Goal: Task Accomplishment & Management: Manage account settings

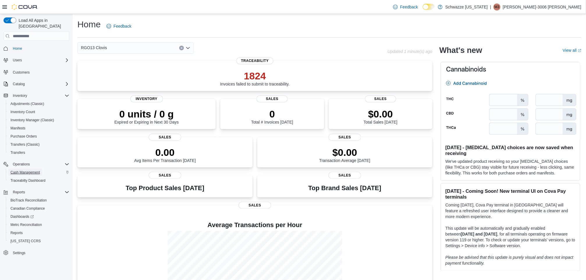
click at [33, 170] on span "Cash Management" at bounding box center [24, 172] width 29 height 5
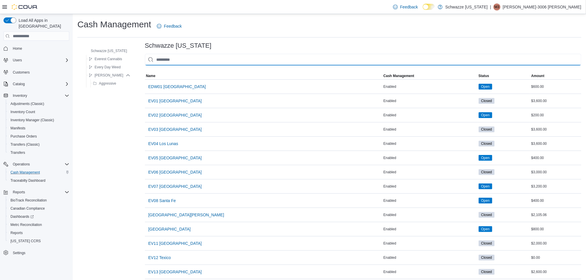
click at [186, 62] on input "This is a search bar. As you type, the results lower in the page will automatic…" at bounding box center [363, 60] width 437 height 12
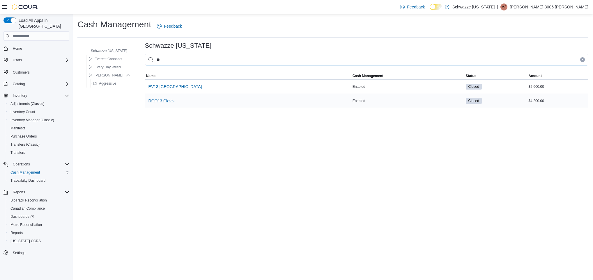
type input "**"
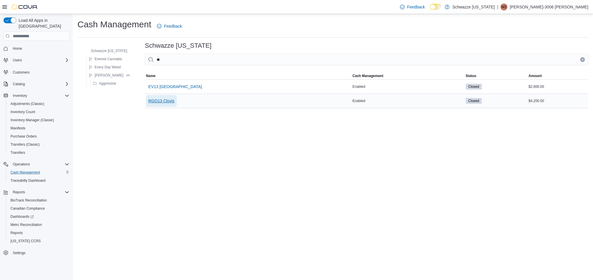
click at [159, 101] on span "RGO13 Clovis" at bounding box center [161, 101] width 26 height 6
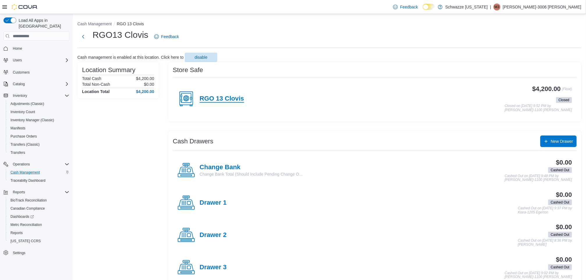
click at [210, 98] on h4 "RGO 13 Clovis" at bounding box center [222, 99] width 45 height 8
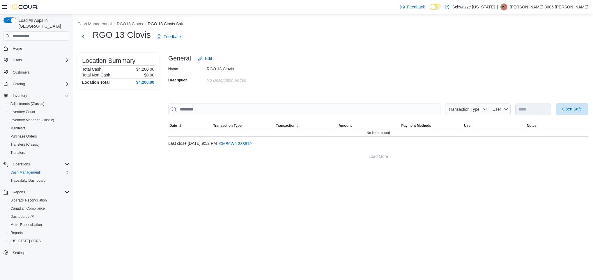
click at [578, 112] on span "Open Safe" at bounding box center [572, 109] width 20 height 6
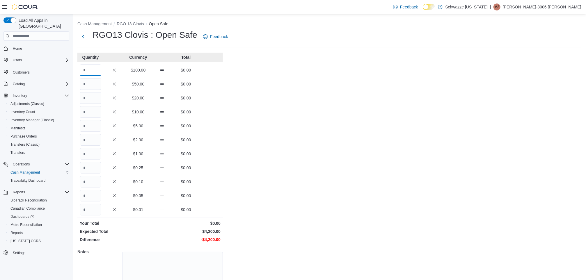
click at [92, 68] on input "Quantity" at bounding box center [91, 70] width 22 height 12
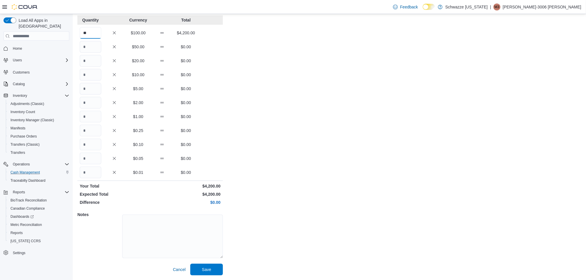
type input "**"
click at [206, 272] on span "Save" at bounding box center [206, 270] width 9 height 6
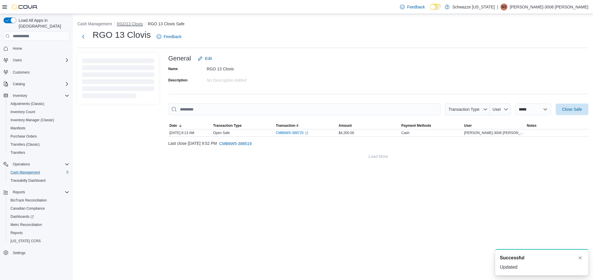
click at [134, 25] on button "RGO13 Clovis" at bounding box center [130, 24] width 26 height 5
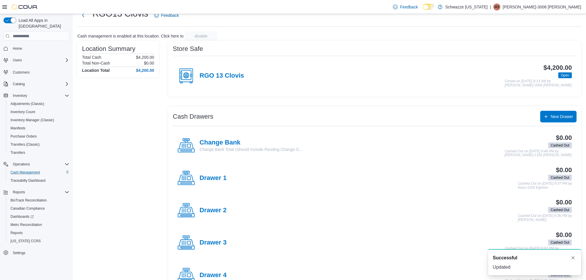
scroll to position [37, 0]
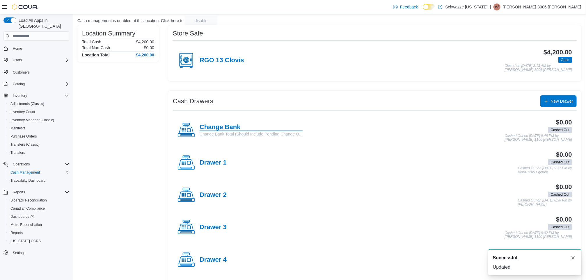
click at [222, 126] on h4 "Change Bank" at bounding box center [251, 128] width 103 height 8
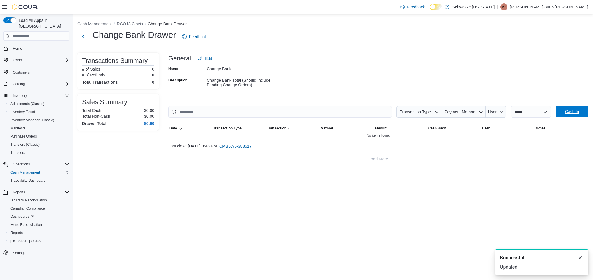
click at [569, 110] on span "Cash In" at bounding box center [572, 112] width 14 height 6
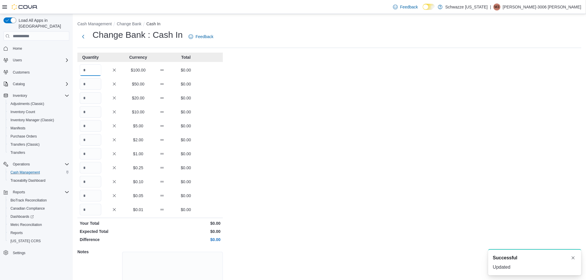
click at [85, 70] on input "Quantity" at bounding box center [91, 70] width 22 height 12
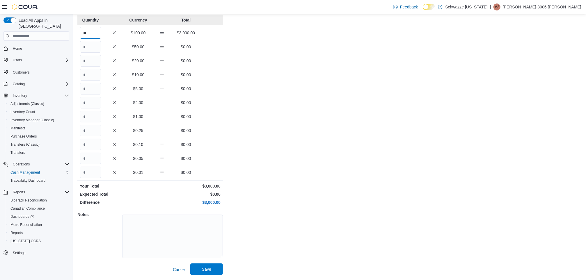
type input "**"
click at [214, 272] on span "Save" at bounding box center [207, 270] width 26 height 12
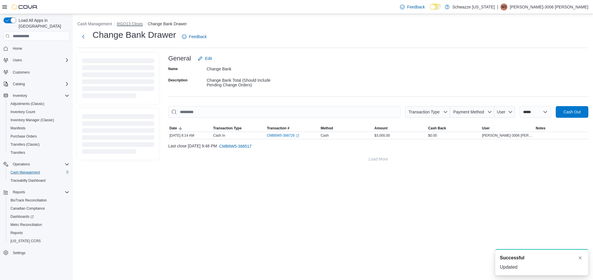
click at [133, 24] on button "RGO13 Clovis" at bounding box center [130, 24] width 26 height 5
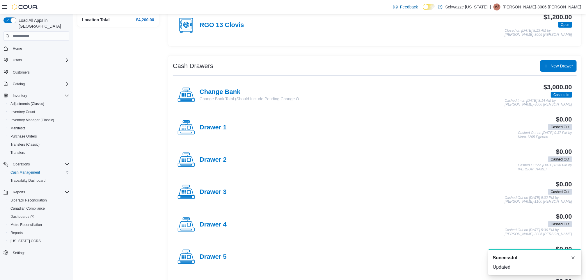
scroll to position [73, 0]
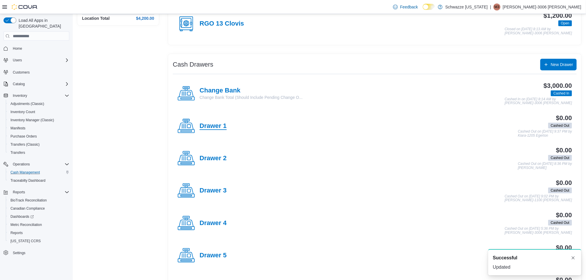
click at [222, 125] on h4 "Drawer 1" at bounding box center [213, 127] width 27 height 8
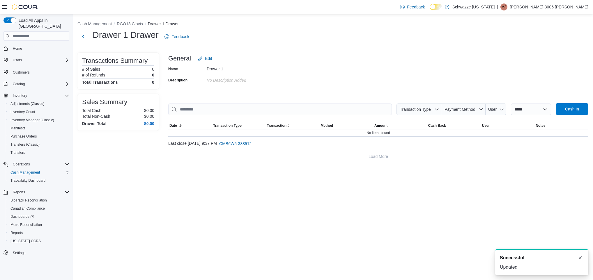
click at [576, 104] on span "Cash In" at bounding box center [572, 109] width 26 height 12
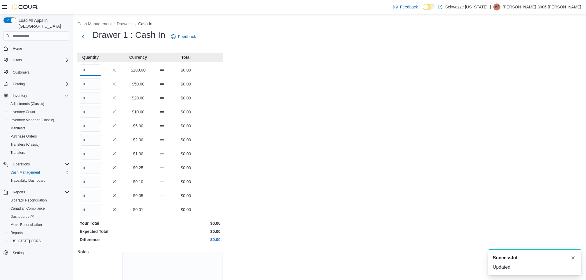
click at [85, 69] on input "Quantity" at bounding box center [91, 70] width 22 height 12
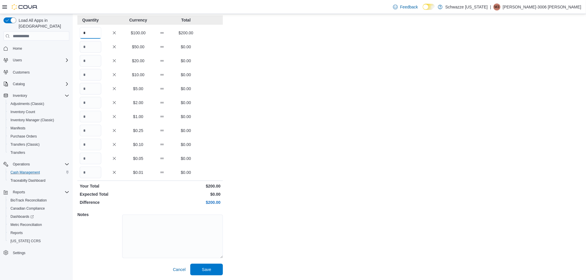
type input "*"
click at [210, 273] on span "Save" at bounding box center [207, 270] width 26 height 12
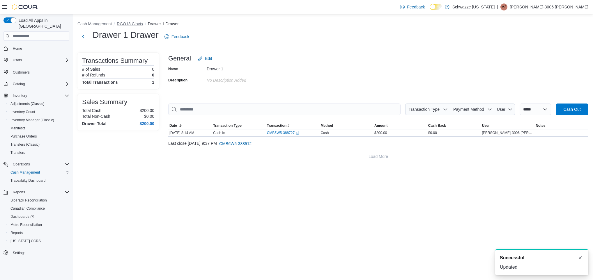
click at [137, 24] on button "RGO13 Clovis" at bounding box center [130, 24] width 26 height 5
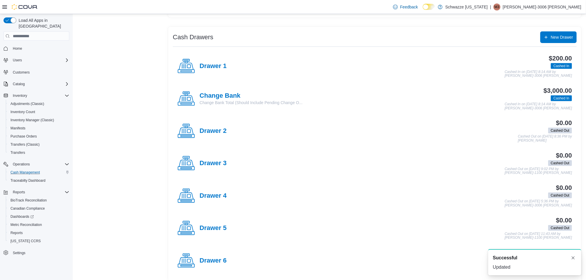
scroll to position [102, 0]
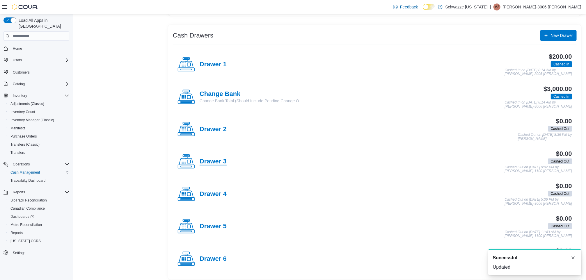
click at [220, 165] on h4 "Drawer 3" at bounding box center [213, 162] width 27 height 8
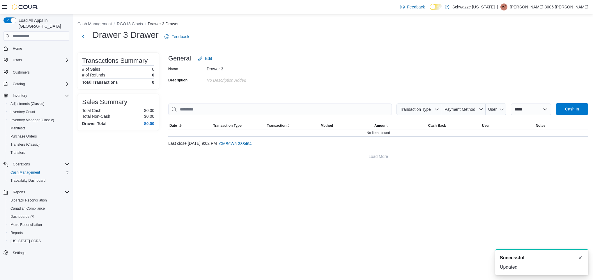
click at [577, 112] on span "Cash In" at bounding box center [572, 109] width 14 height 6
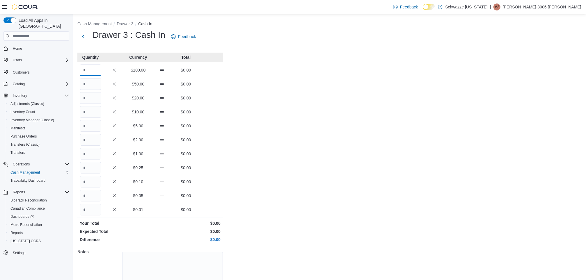
click at [87, 72] on input "Quantity" at bounding box center [91, 70] width 22 height 12
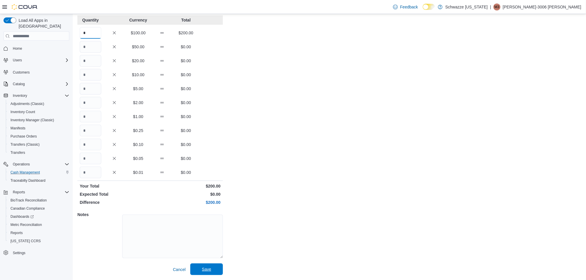
type input "*"
click at [209, 273] on span "Save" at bounding box center [207, 270] width 26 height 12
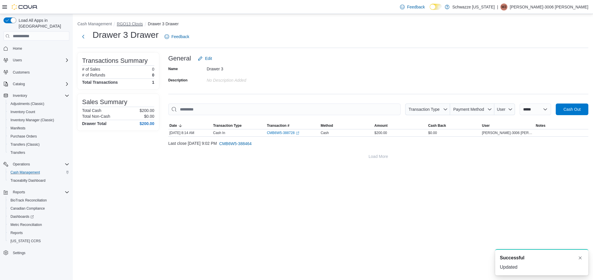
click at [137, 24] on button "RGO13 Clovis" at bounding box center [130, 24] width 26 height 5
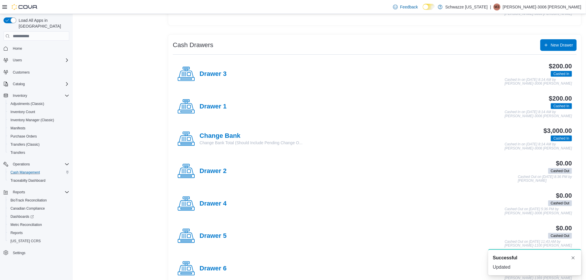
scroll to position [100, 0]
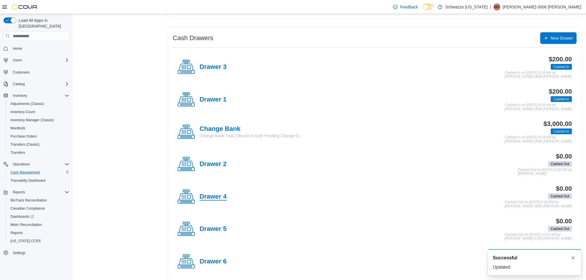
click at [222, 198] on h4 "Drawer 4" at bounding box center [213, 197] width 27 height 8
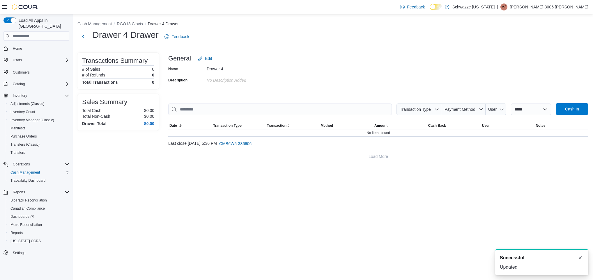
click at [578, 109] on span "Cash In" at bounding box center [572, 109] width 14 height 6
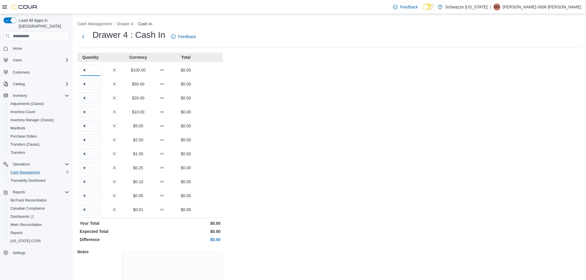
click at [96, 72] on input "Quantity" at bounding box center [91, 70] width 22 height 12
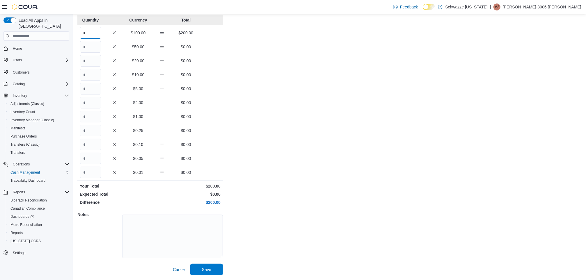
type input "*"
click at [206, 273] on span "Save" at bounding box center [207, 270] width 26 height 12
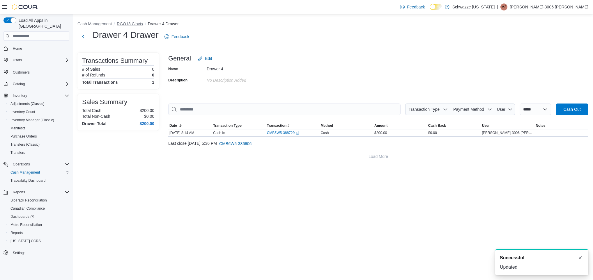
click at [133, 23] on button "RGO13 Clovis" at bounding box center [130, 24] width 26 height 5
